Goal: Task Accomplishment & Management: Check status

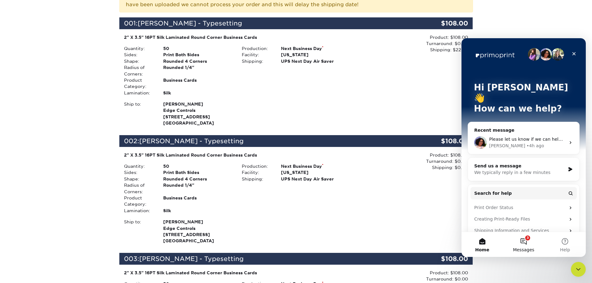
click at [524, 246] on button "3 Messages" at bounding box center [522, 244] width 41 height 25
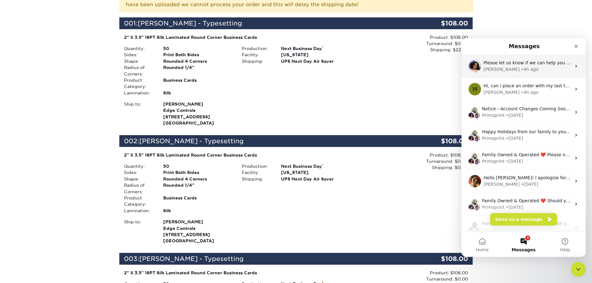
click at [534, 66] on div "Avery • 4h ago" at bounding box center [527, 69] width 88 height 7
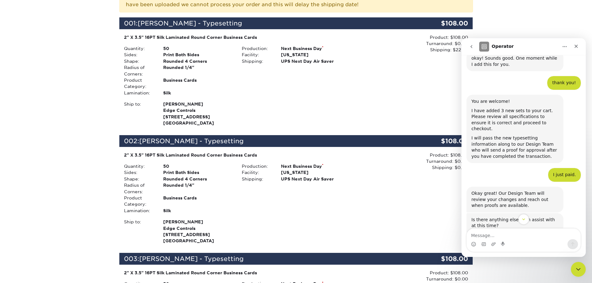
scroll to position [906, 0]
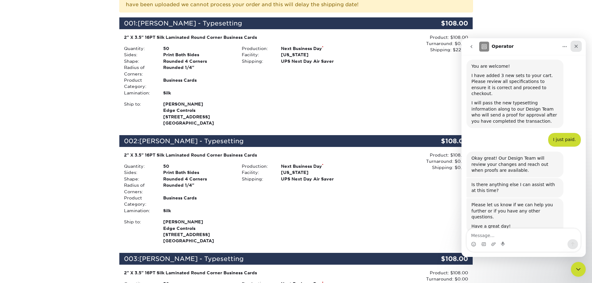
click at [575, 48] on icon "Close" at bounding box center [575, 46] width 5 height 5
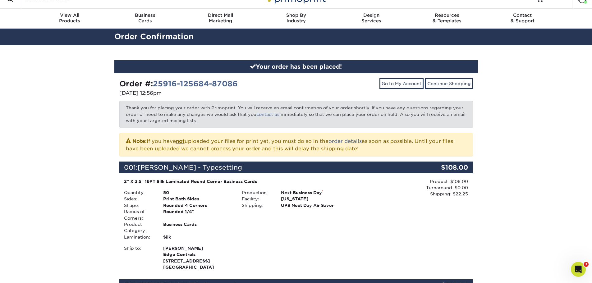
scroll to position [0, 0]
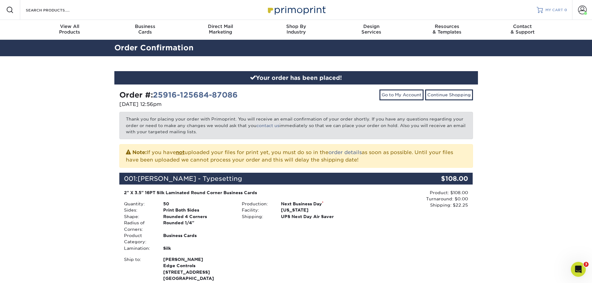
click at [554, 12] on span "MY CART" at bounding box center [554, 9] width 18 height 5
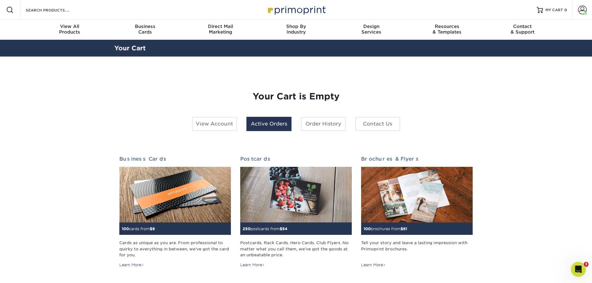
click at [271, 119] on link "Active Orders" at bounding box center [268, 124] width 45 height 14
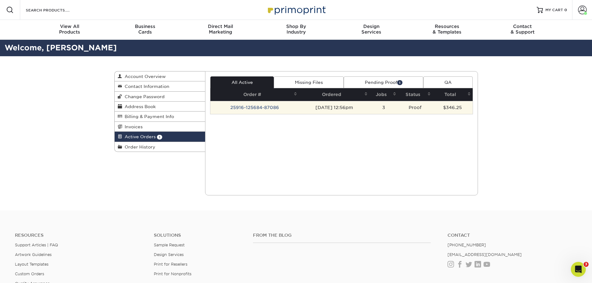
click at [258, 110] on td "25916-125684-87086" at bounding box center [254, 107] width 89 height 13
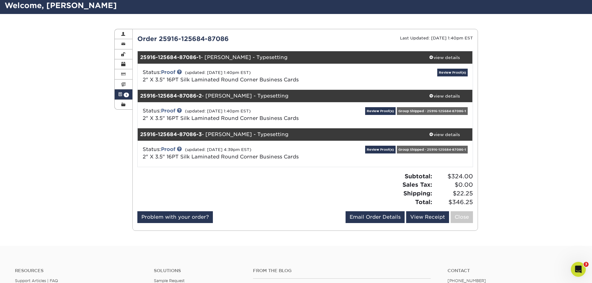
scroll to position [31, 0]
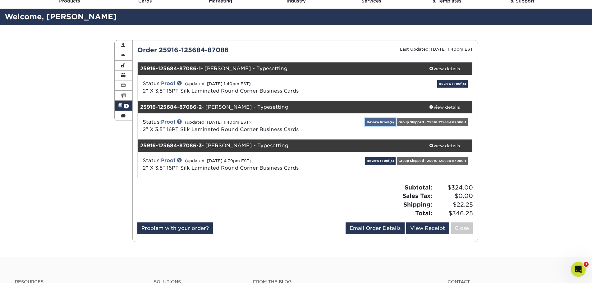
click at [386, 121] on link "Review Proof(s)" at bounding box center [380, 122] width 30 height 8
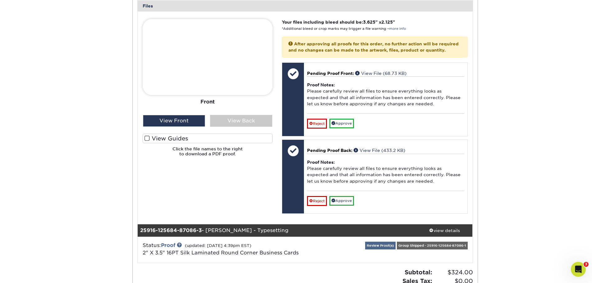
scroll to position [279, 0]
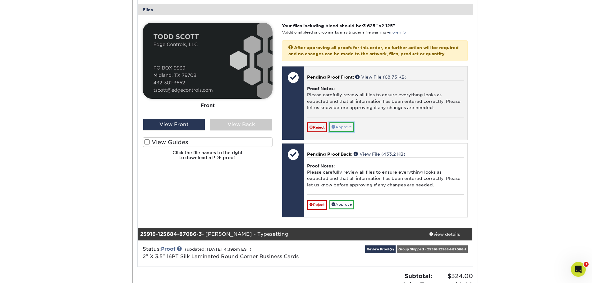
click at [347, 132] on link "Approve" at bounding box center [341, 127] width 25 height 10
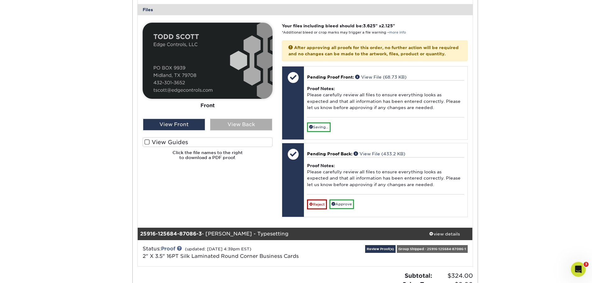
click at [251, 124] on div "View Back" at bounding box center [241, 125] width 62 height 12
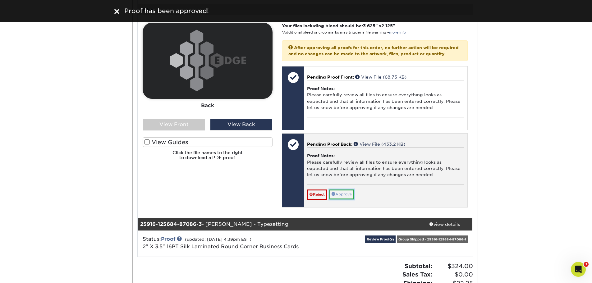
click at [344, 199] on link "Approve" at bounding box center [341, 194] width 25 height 10
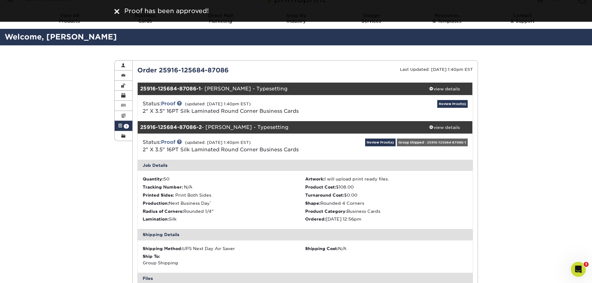
scroll to position [0, 0]
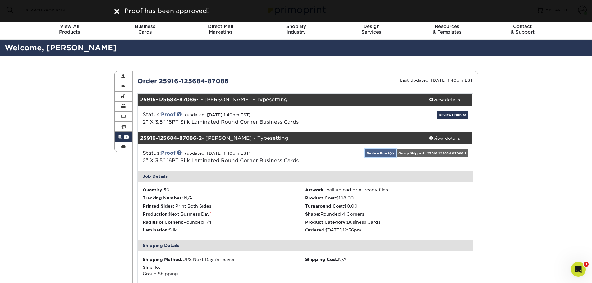
click at [386, 153] on link "Review Proof(s)" at bounding box center [380, 153] width 30 height 8
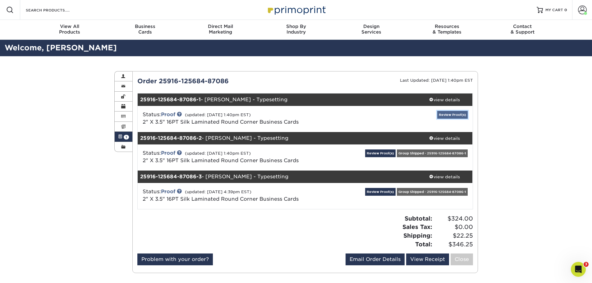
click at [456, 111] on link "Review Proof(s)" at bounding box center [452, 115] width 30 height 8
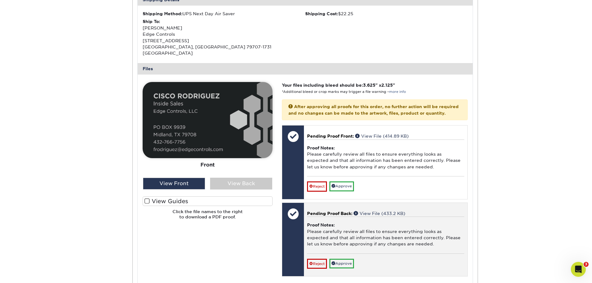
scroll to position [217, 0]
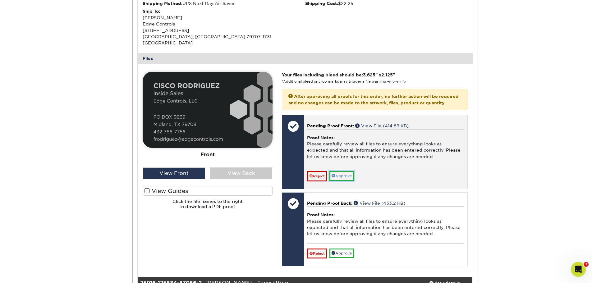
click at [344, 178] on link "Approve" at bounding box center [341, 176] width 25 height 10
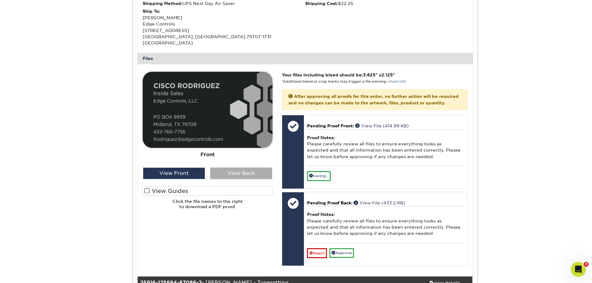
click at [236, 167] on div "View Back" at bounding box center [241, 173] width 62 height 12
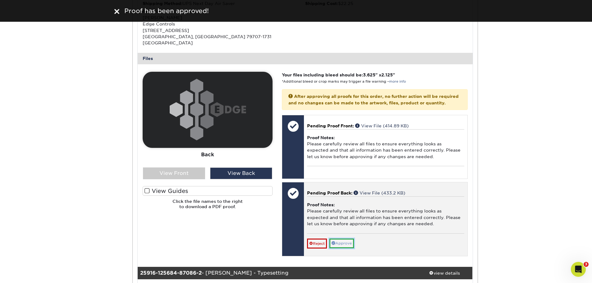
click at [340, 241] on link "Approve" at bounding box center [341, 243] width 25 height 10
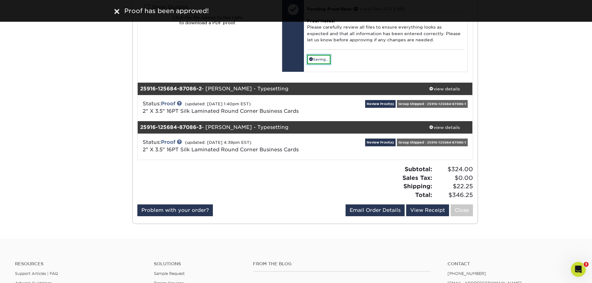
scroll to position [404, 0]
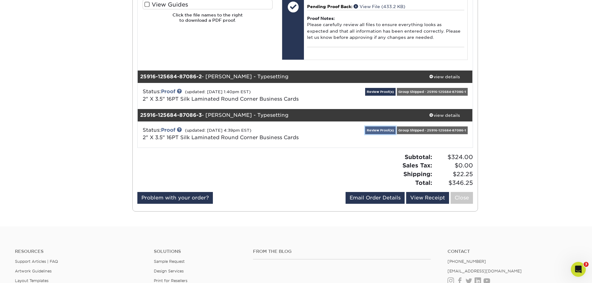
click at [374, 129] on link "Review Proof(s)" at bounding box center [380, 130] width 30 height 8
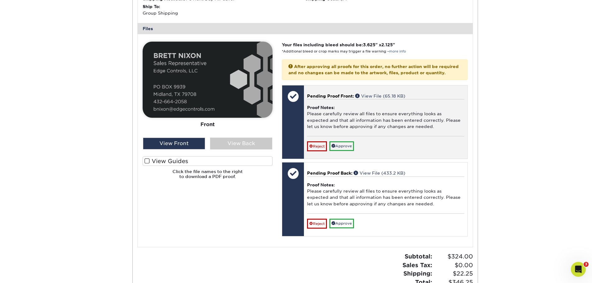
scroll to position [652, 0]
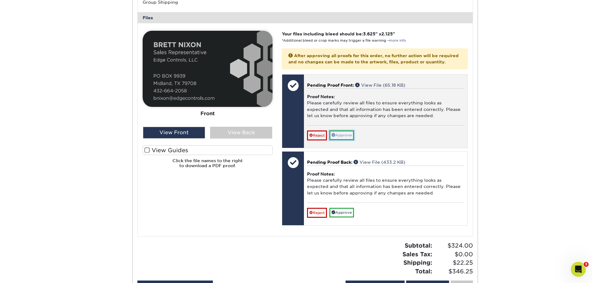
click at [344, 140] on link "Approve" at bounding box center [341, 135] width 25 height 10
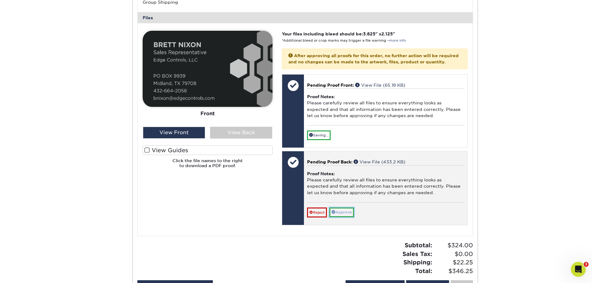
click at [337, 216] on link "Approve" at bounding box center [341, 212] width 25 height 10
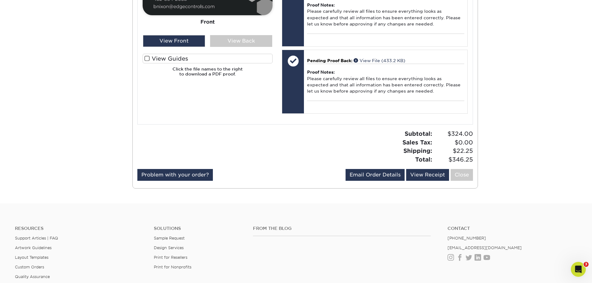
scroll to position [745, 0]
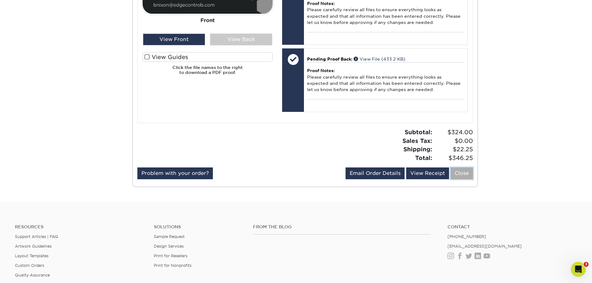
click at [462, 177] on link "Close" at bounding box center [461, 173] width 22 height 12
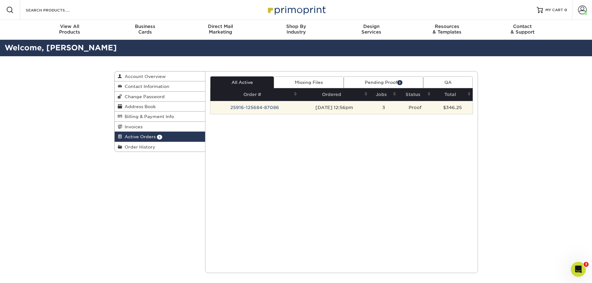
click at [270, 110] on td "25916-125684-87086" at bounding box center [254, 107] width 89 height 13
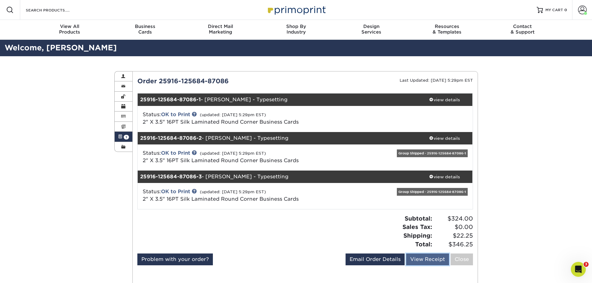
click at [424, 258] on link "View Receipt" at bounding box center [427, 259] width 43 height 12
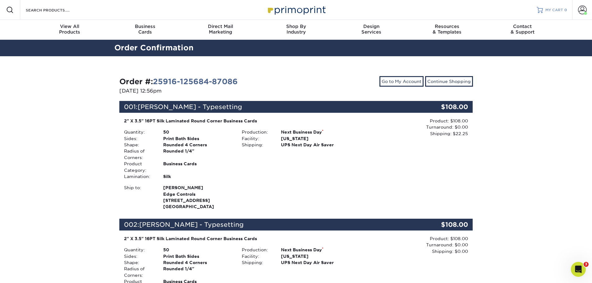
click at [551, 12] on span "MY CART" at bounding box center [554, 9] width 18 height 5
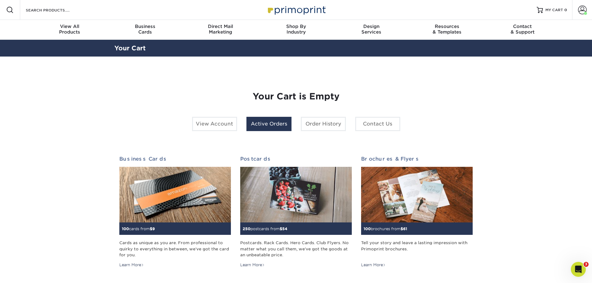
click at [277, 125] on link "Active Orders" at bounding box center [268, 124] width 45 height 14
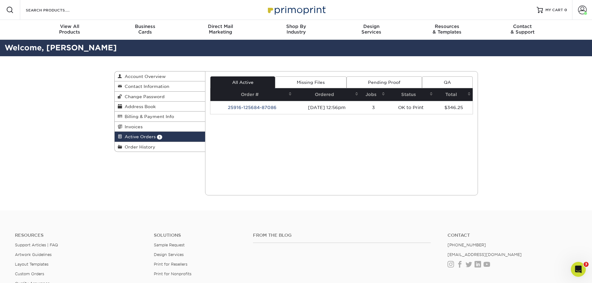
click at [386, 81] on link "Pending Proof" at bounding box center [383, 82] width 75 height 12
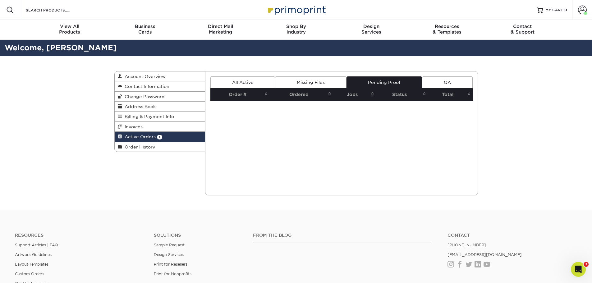
click at [256, 81] on link "All Active" at bounding box center [242, 82] width 65 height 12
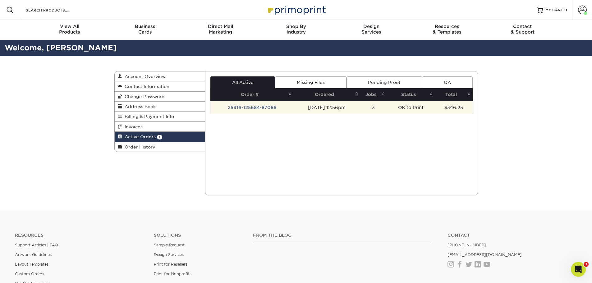
click at [426, 107] on td "OK to Print" at bounding box center [411, 107] width 48 height 13
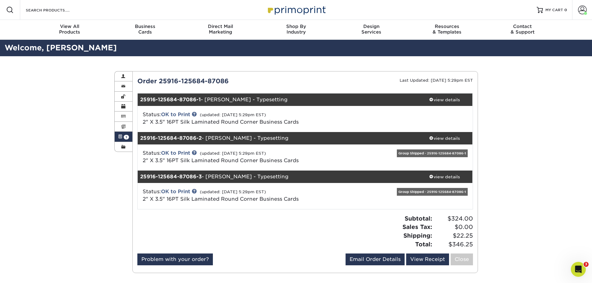
click at [421, 153] on div "Group Shipped - 25916-125684-87086-1" at bounding box center [432, 153] width 71 height 8
click at [178, 153] on link "OK to Print" at bounding box center [175, 153] width 29 height 6
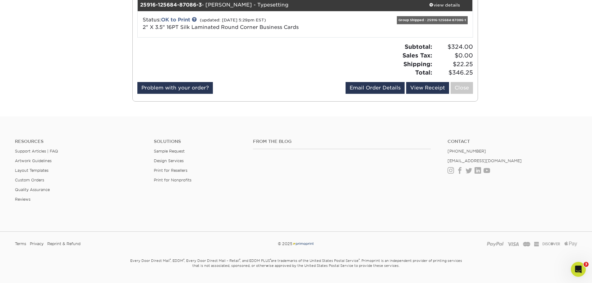
scroll to position [468, 0]
